Goal: Task Accomplishment & Management: Use online tool/utility

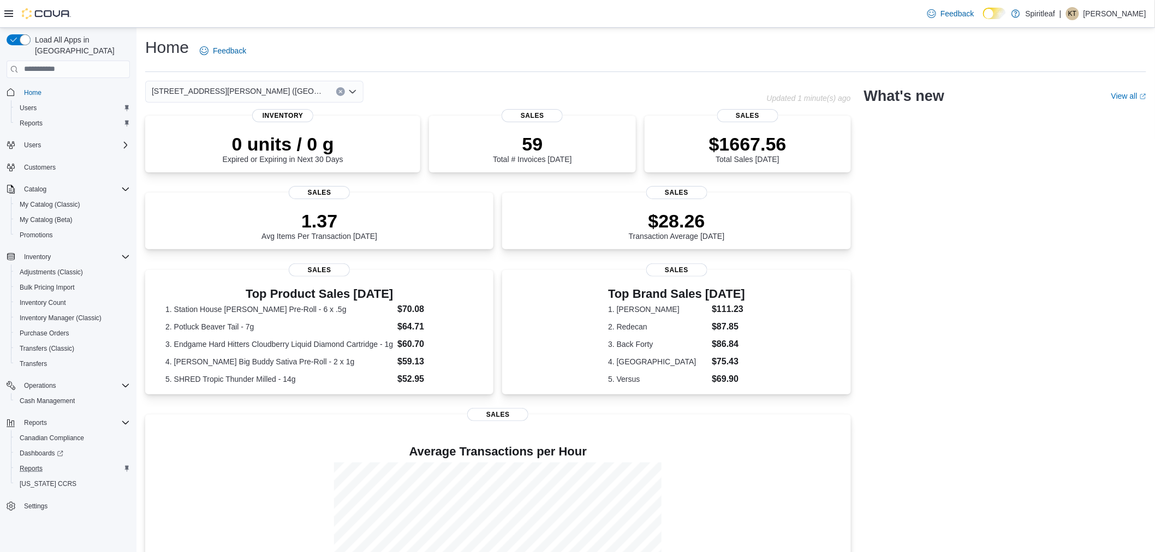
drag, startPoint x: 66, startPoint y: 460, endPoint x: 181, endPoint y: 453, distance: 115.4
click at [66, 462] on div "Reports" at bounding box center [72, 468] width 115 height 13
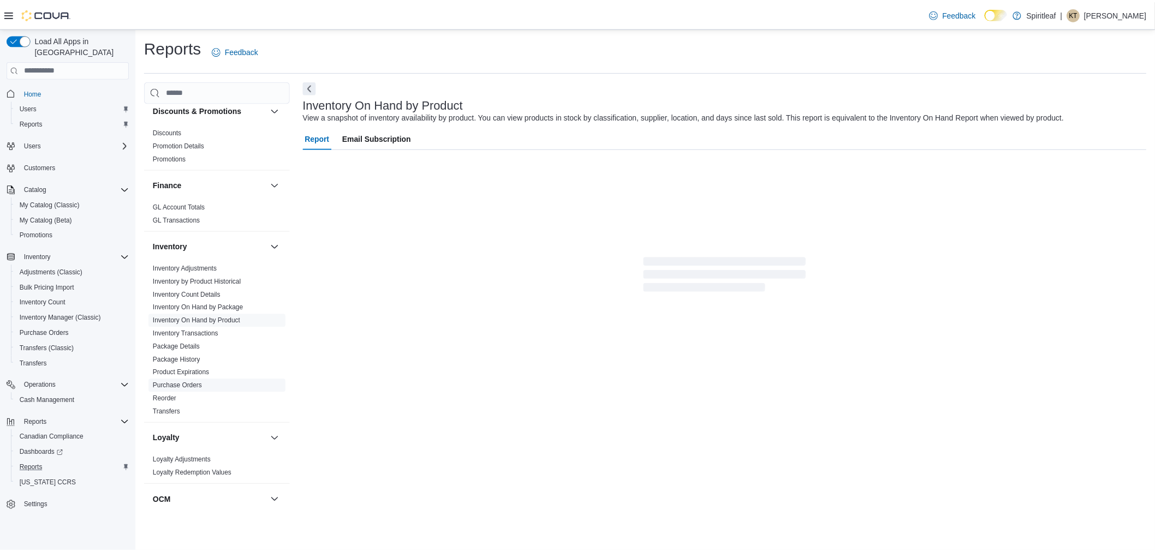
scroll to position [323, 0]
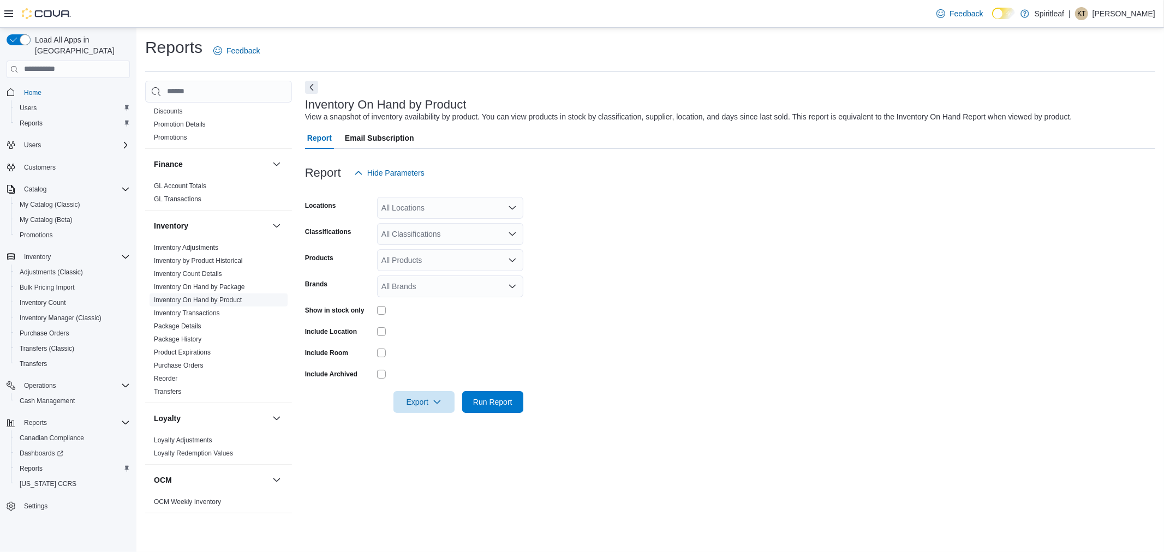
click at [209, 296] on link "Inventory On Hand by Product" at bounding box center [198, 300] width 88 height 8
click at [442, 209] on div "All Locations" at bounding box center [450, 208] width 146 height 22
type input "****"
click at [456, 227] on span "[STREET_ADDRESS][PERSON_NAME] ([GEOGRAPHIC_DATA])" at bounding box center [529, 226] width 225 height 11
click at [748, 284] on form "Locations Combo box. Selected. [PERSON_NAME]. Selected. Combo box input. All Lo…" at bounding box center [730, 298] width 850 height 229
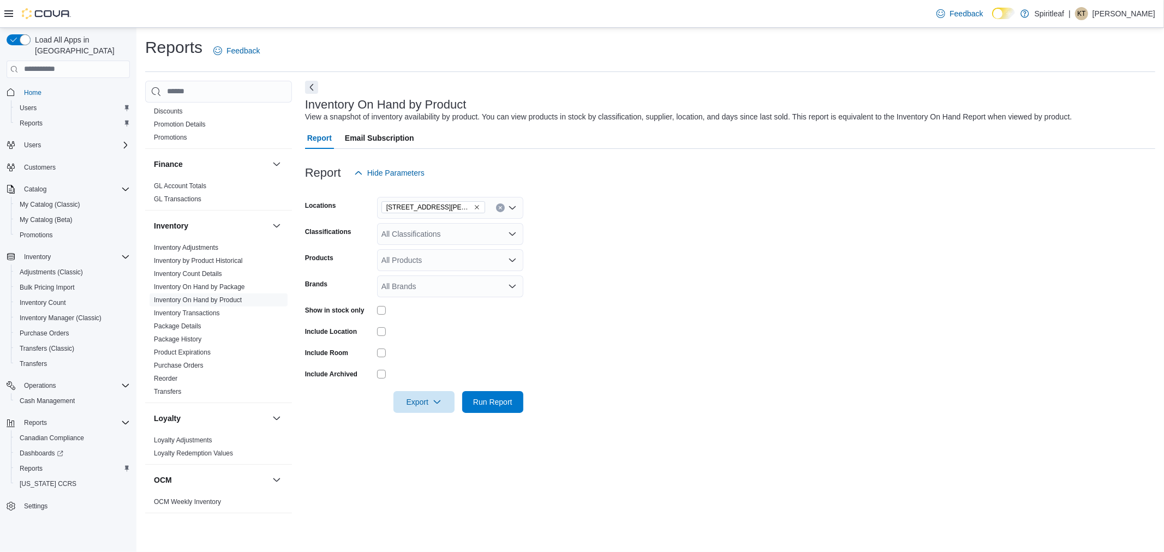
drag, startPoint x: 386, startPoint y: 313, endPoint x: 393, endPoint y: 322, distance: 10.9
click at [388, 314] on div at bounding box center [450, 310] width 146 height 9
click at [519, 398] on button "Run Report" at bounding box center [492, 402] width 61 height 22
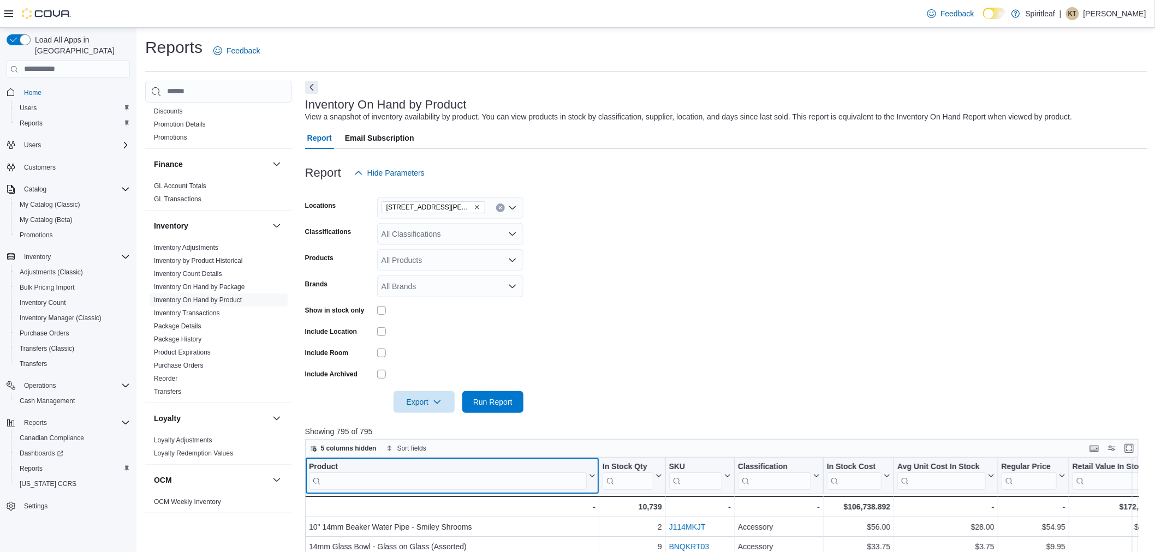
click at [457, 477] on input "search" at bounding box center [448, 480] width 278 height 17
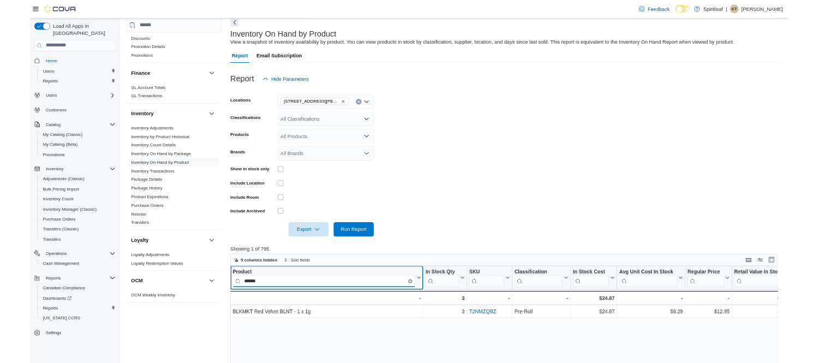
scroll to position [80, 0]
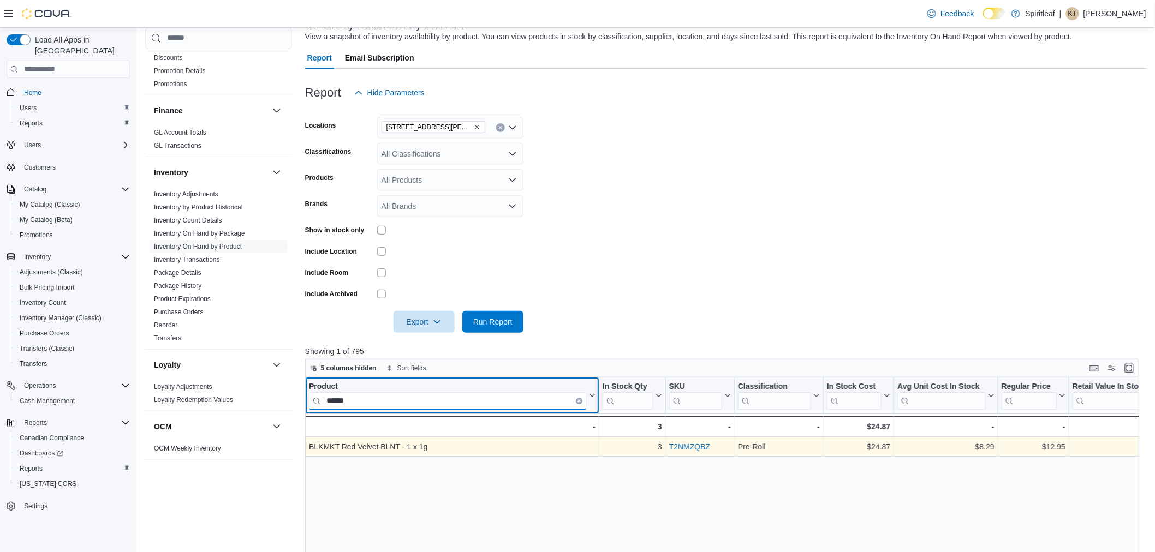
type input "******"
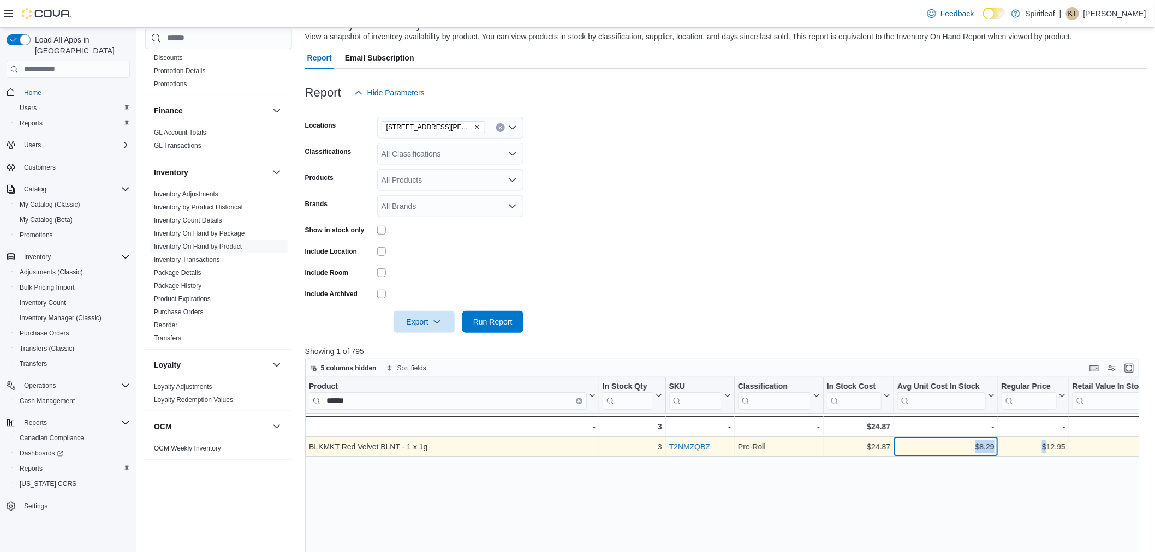
drag, startPoint x: 1021, startPoint y: 454, endPoint x: 1047, endPoint y: 454, distance: 26.2
click at [1049, 455] on div "BLKMKT Red Velvet BLNT - 1 x 1g - Product, column 1, row 1 3 - In Stock Qty, co…" at bounding box center [966, 447] width 1323 height 20
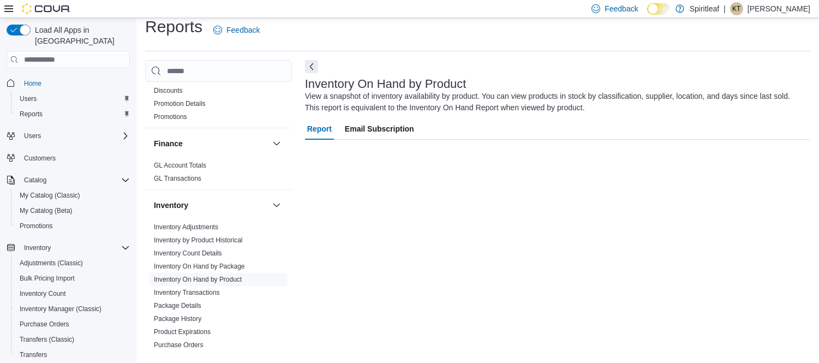
scroll to position [11, 0]
